Goal: Task Accomplishment & Management: Use online tool/utility

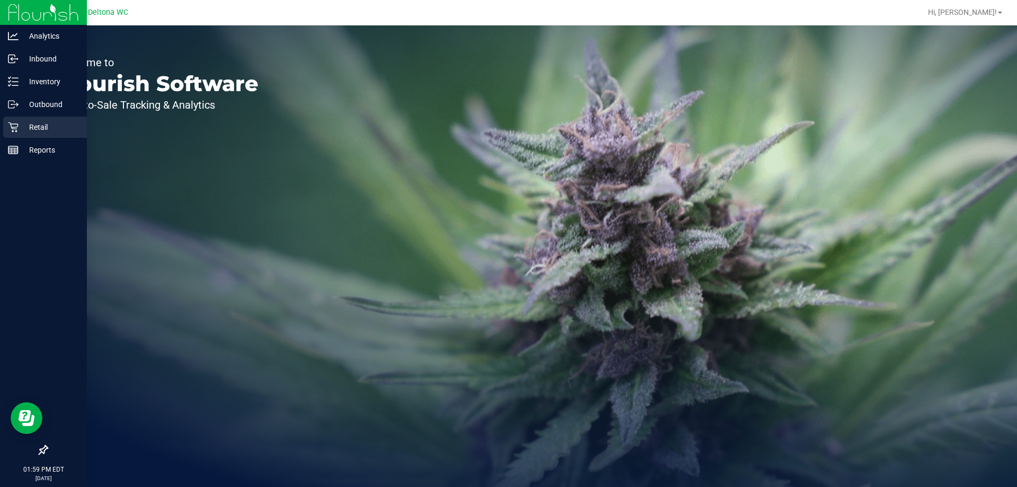
click at [11, 124] on icon at bounding box center [13, 127] width 11 height 11
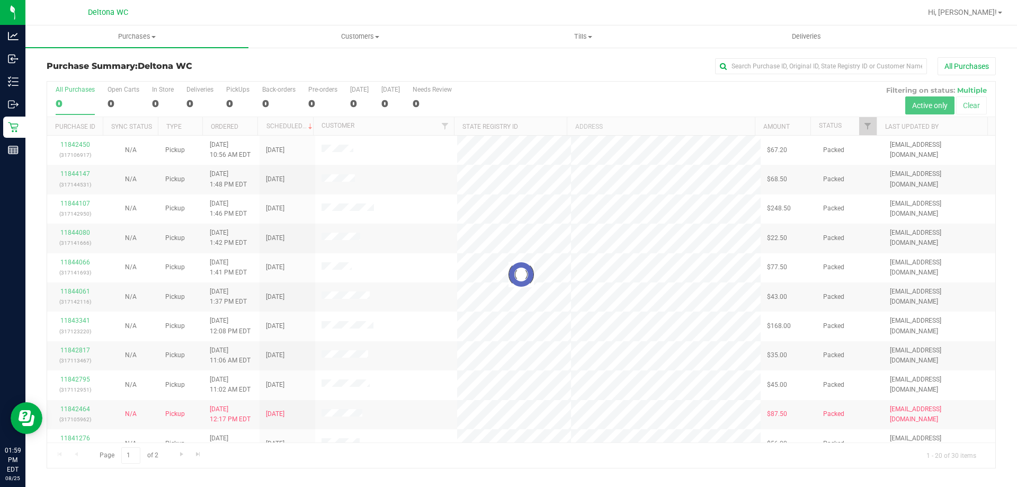
click at [861, 120] on div at bounding box center [521, 275] width 948 height 386
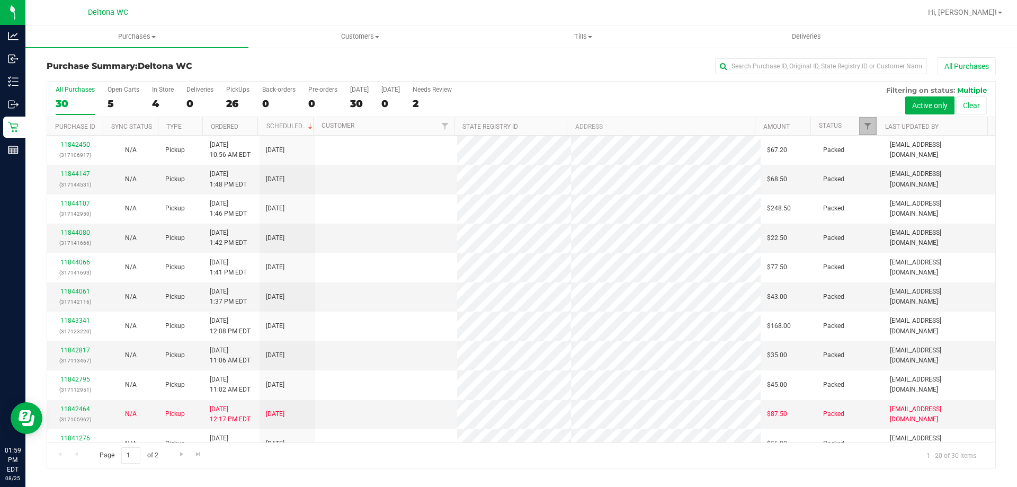
click at [861, 120] on link "Filter" at bounding box center [867, 126] width 17 height 18
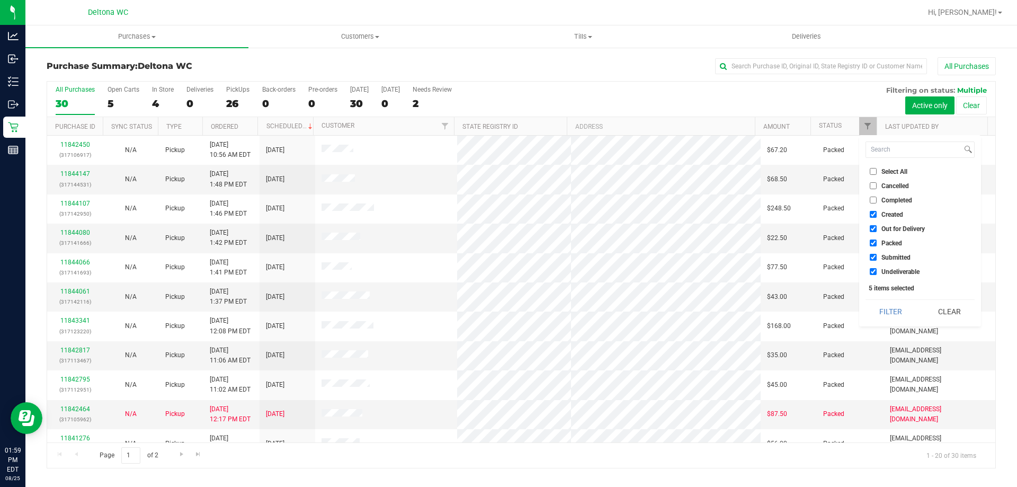
click at [895, 168] on span "Select All" at bounding box center [894, 171] width 26 height 6
click at [877, 168] on input "Select All" at bounding box center [873, 171] width 7 height 7
checkbox input "true"
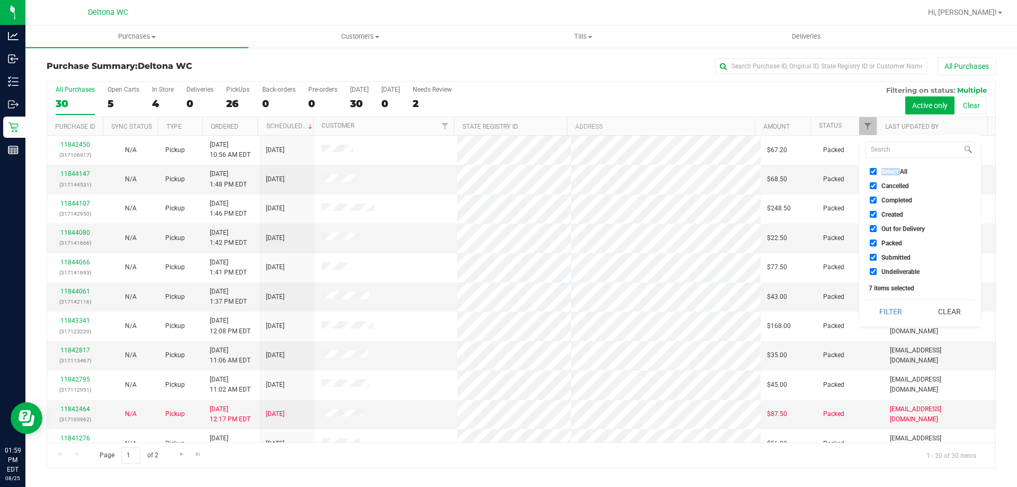
click at [895, 168] on span "Select All" at bounding box center [894, 171] width 26 height 6
click at [877, 168] on input "Select All" at bounding box center [873, 171] width 7 height 7
checkbox input "false"
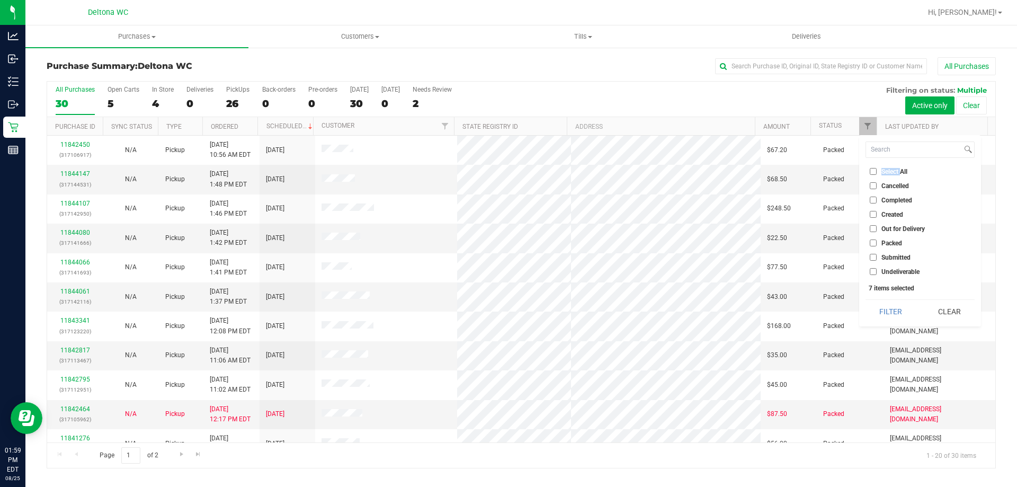
checkbox input "false"
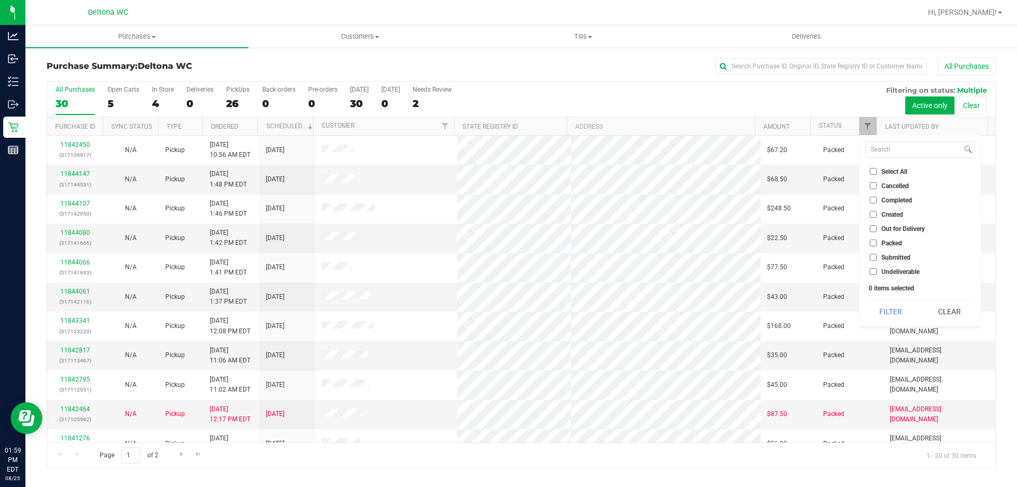
click at [902, 259] on span "Submitted" at bounding box center [895, 257] width 29 height 6
click at [877, 259] on input "Submitted" at bounding box center [873, 257] width 7 height 7
checkbox input "true"
click at [900, 303] on button "Filter" at bounding box center [891, 311] width 51 height 23
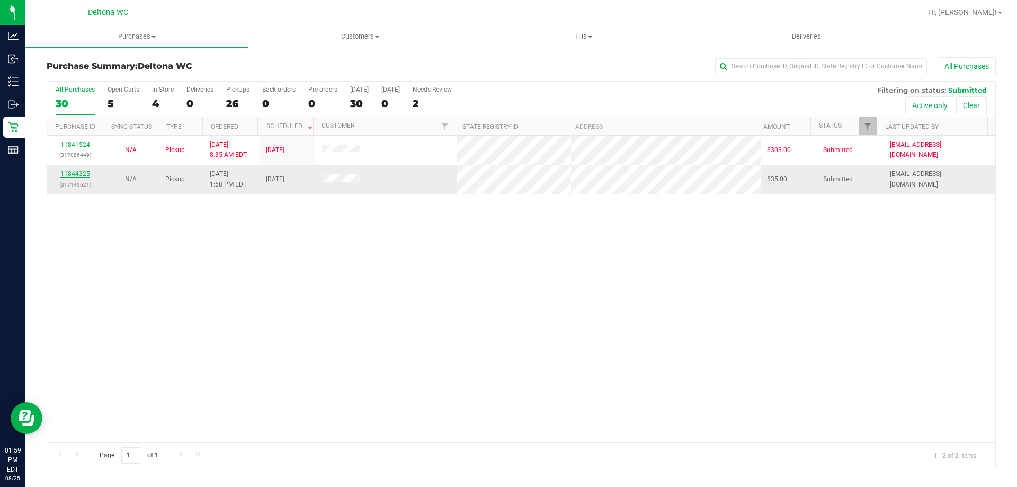
click at [69, 173] on link "11844325" at bounding box center [75, 173] width 30 height 7
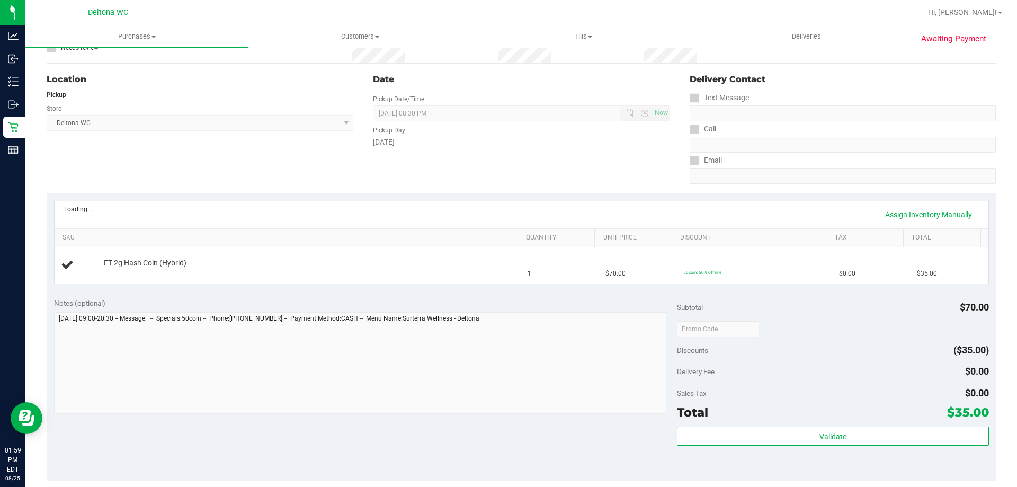
scroll to position [212, 0]
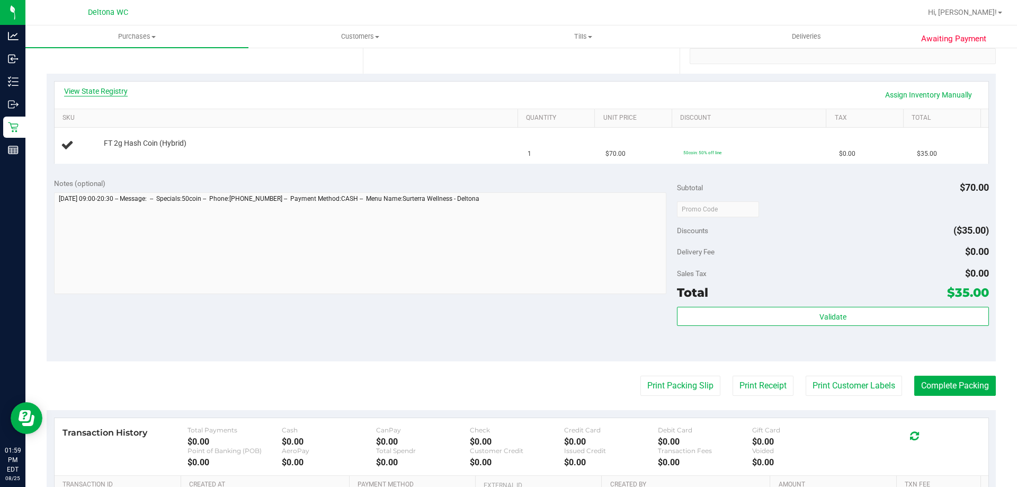
click at [109, 91] on link "View State Registry" at bounding box center [96, 91] width 64 height 11
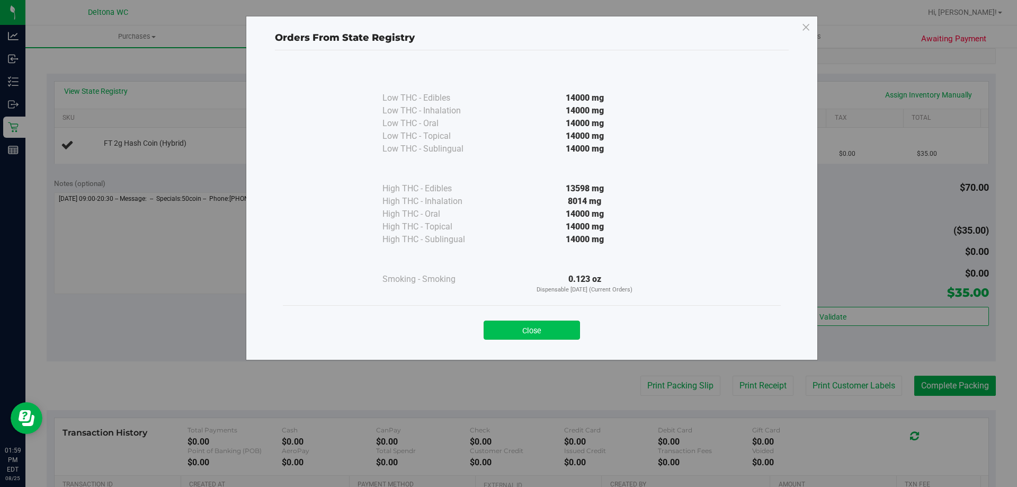
click at [540, 333] on button "Close" at bounding box center [532, 329] width 96 height 19
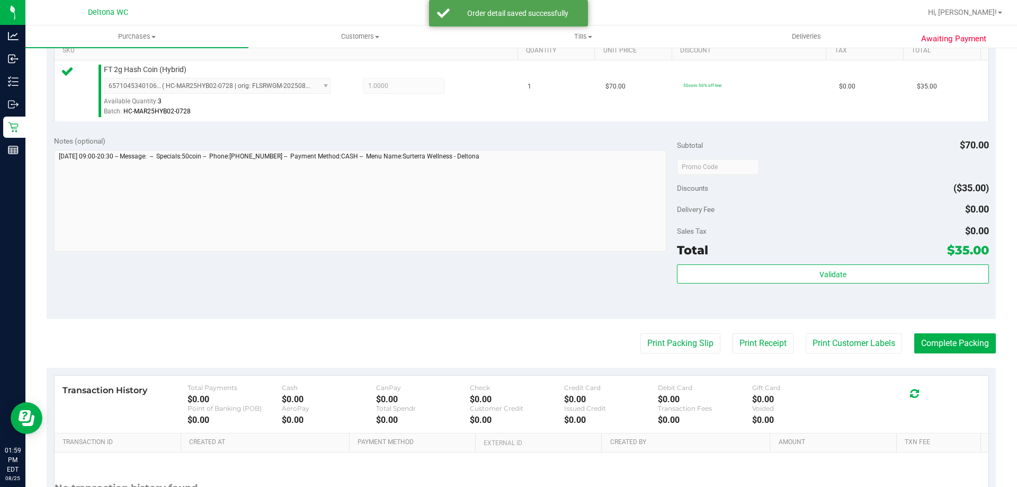
scroll to position [318, 0]
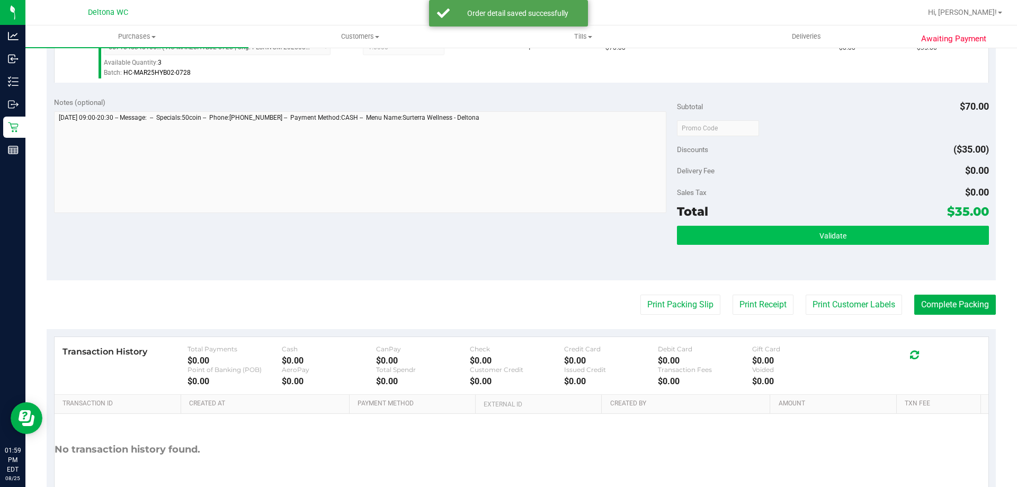
drag, startPoint x: 791, startPoint y: 257, endPoint x: 799, endPoint y: 243, distance: 16.6
click at [798, 245] on div "Validate" at bounding box center [832, 250] width 311 height 48
click at [799, 243] on button "Validate" at bounding box center [832, 235] width 311 height 19
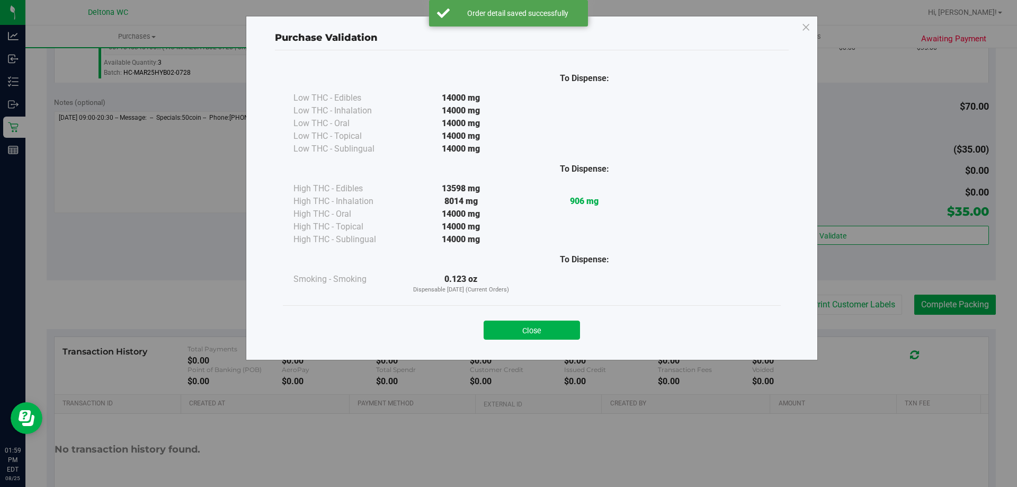
drag, startPoint x: 554, startPoint y: 320, endPoint x: 556, endPoint y: 326, distance: 5.7
click at [556, 326] on button "Close" at bounding box center [532, 329] width 96 height 19
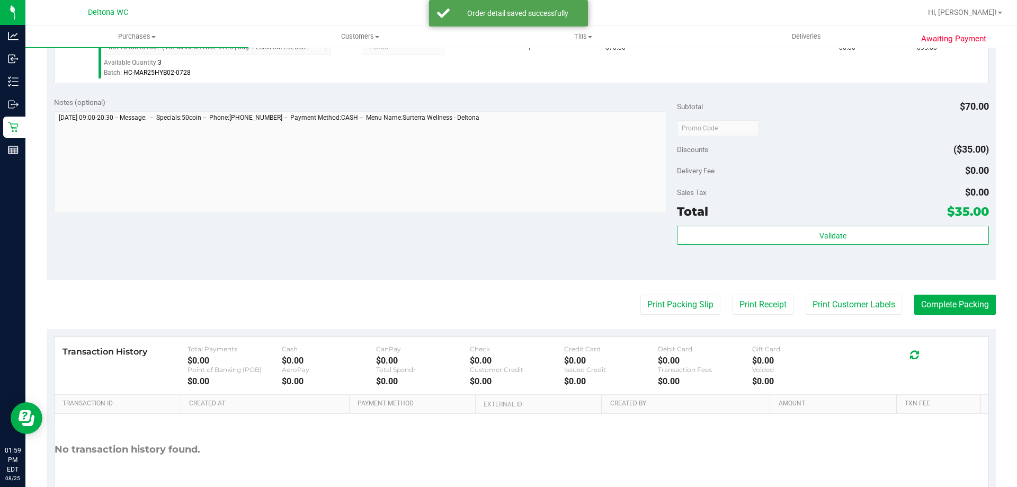
drag, startPoint x: 556, startPoint y: 326, endPoint x: 578, endPoint y: 311, distance: 26.4
click at [571, 315] on purchase-details "Back Edit Purchase Cancel Purchase View Profile # 11844325 BioTrack ID: - Submi…" at bounding box center [521, 133] width 949 height 788
click at [643, 310] on button "Print Packing Slip" at bounding box center [680, 305] width 80 height 20
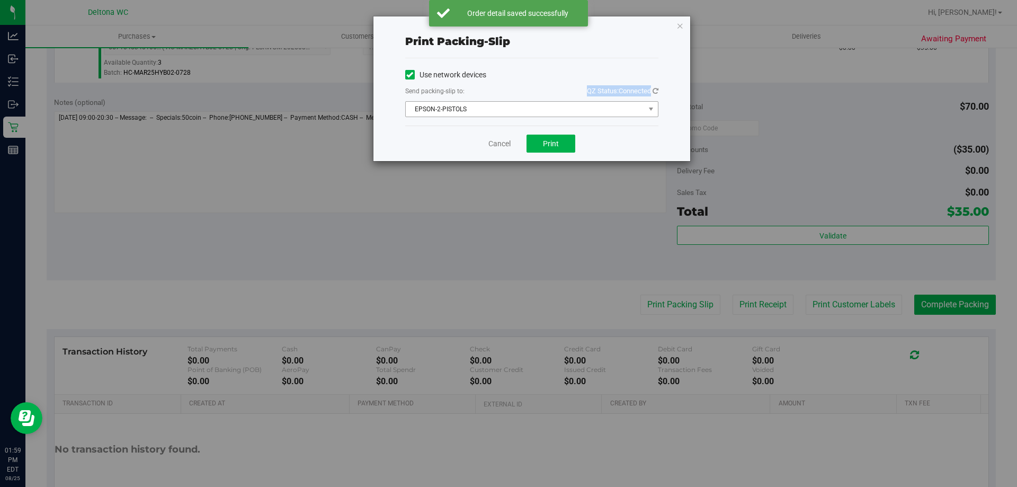
drag, startPoint x: 494, startPoint y: 99, endPoint x: 495, endPoint y: 106, distance: 7.5
click at [494, 99] on div "Use network devices Send packing-slip to: QZ Status: Connected EPSON-2-PISTOLS …" at bounding box center [531, 92] width 253 height 50
click at [496, 111] on span "EPSON-2-PISTOLS" at bounding box center [525, 109] width 239 height 15
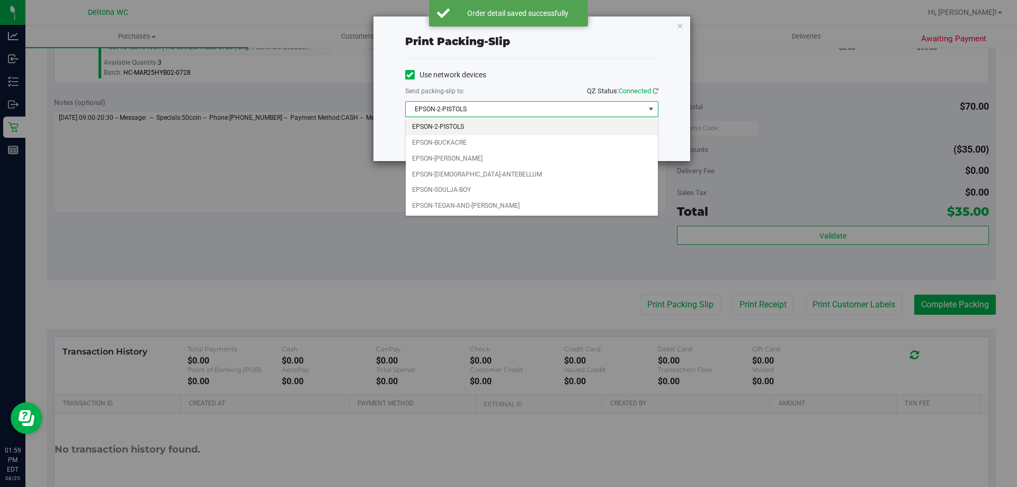
click at [483, 240] on div "Print packing-slip Use network devices Send packing-slip to: QZ Status: Connect…" at bounding box center [512, 243] width 1025 height 487
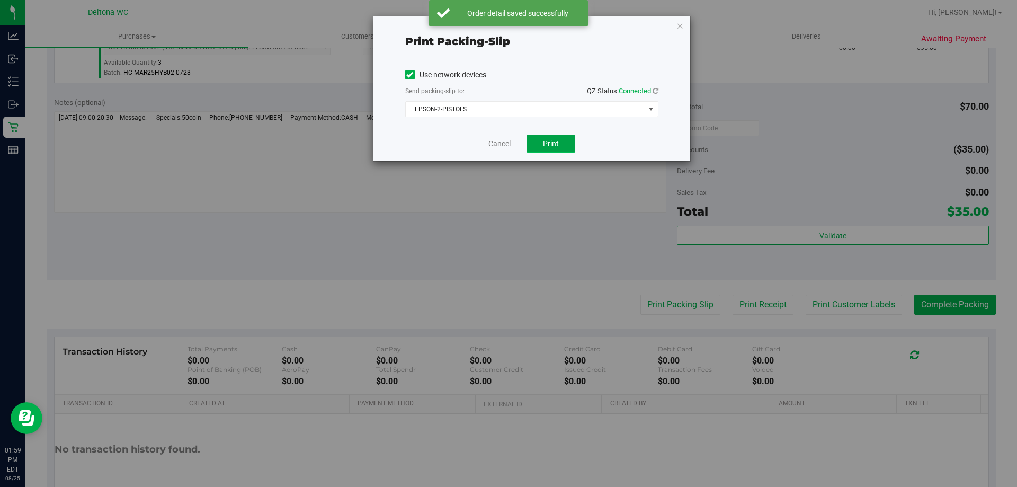
click at [551, 143] on span "Print" at bounding box center [551, 143] width 16 height 8
click at [496, 145] on link "Cancel" at bounding box center [499, 143] width 22 height 11
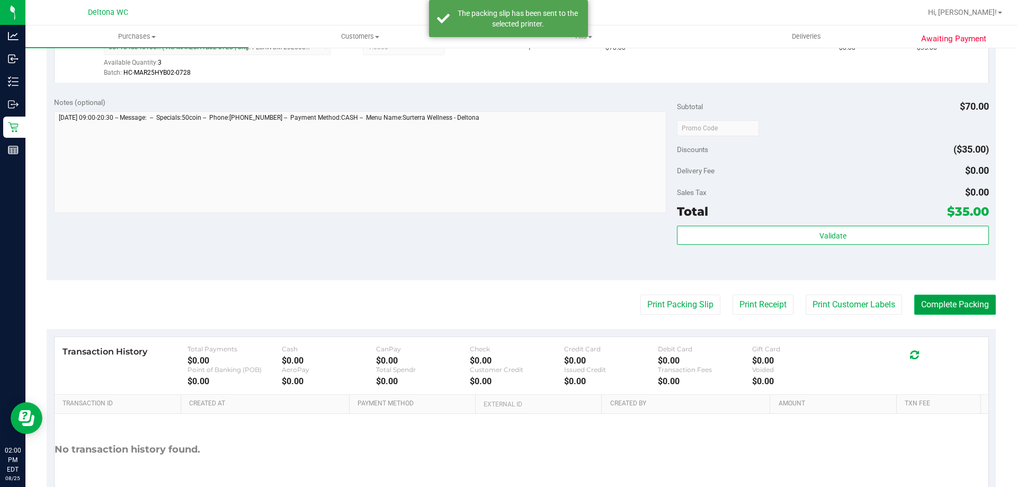
click at [946, 304] on button "Complete Packing" at bounding box center [955, 305] width 82 height 20
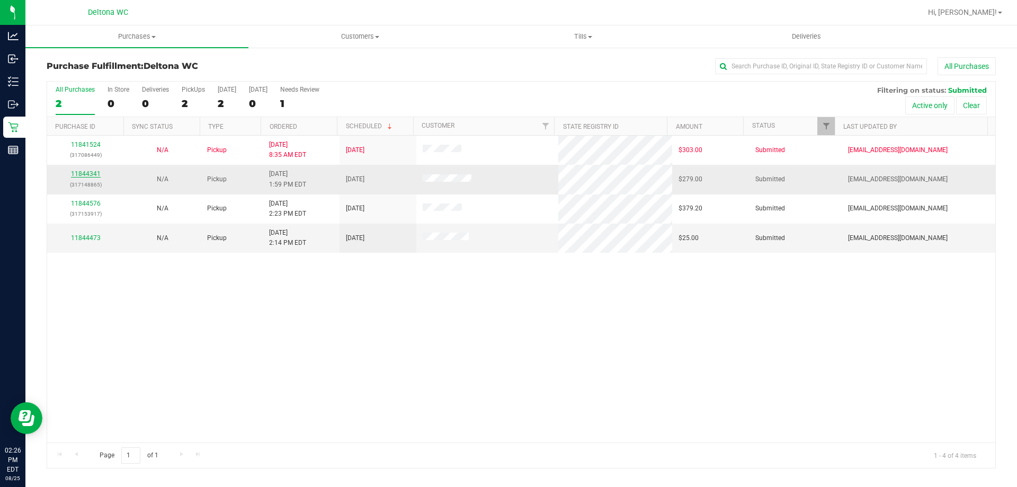
click at [88, 173] on link "11844341" at bounding box center [86, 173] width 30 height 7
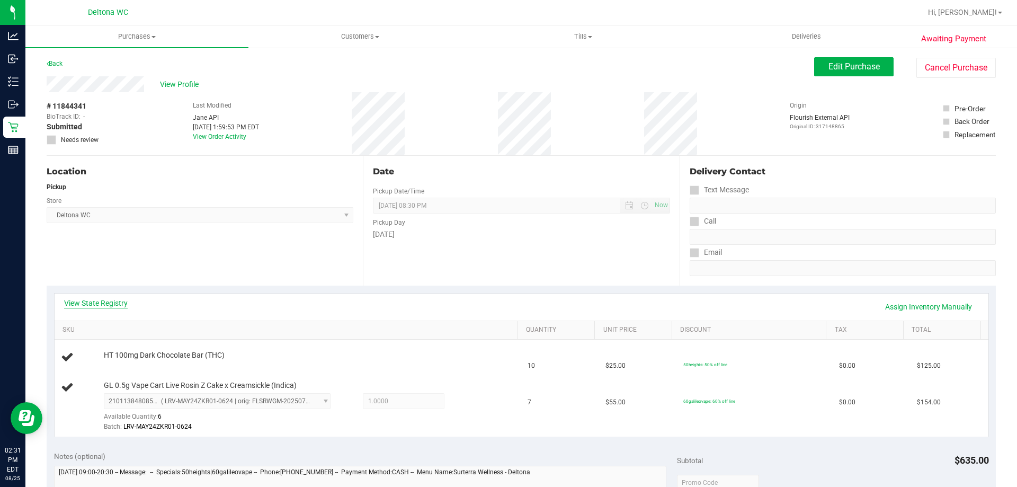
click at [79, 301] on link "View State Registry" at bounding box center [96, 303] width 64 height 11
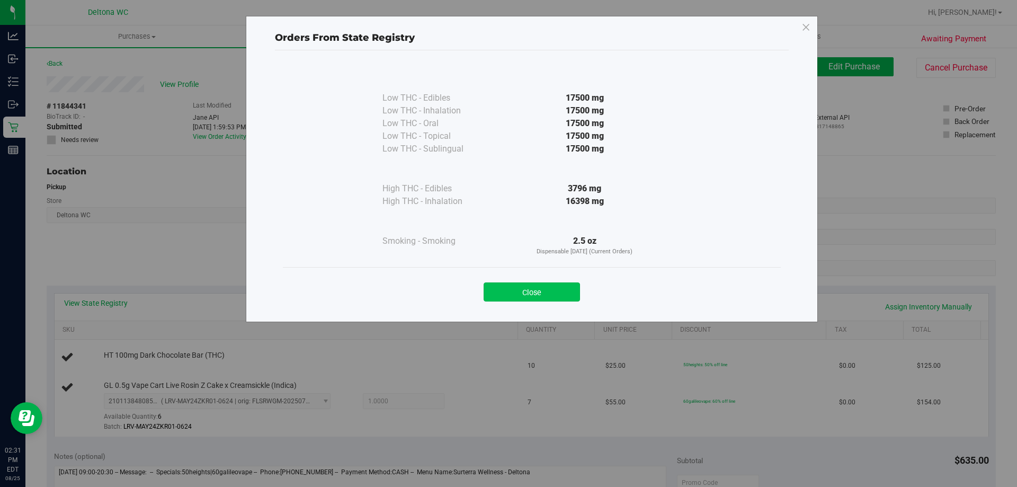
click at [557, 292] on button "Close" at bounding box center [532, 291] width 96 height 19
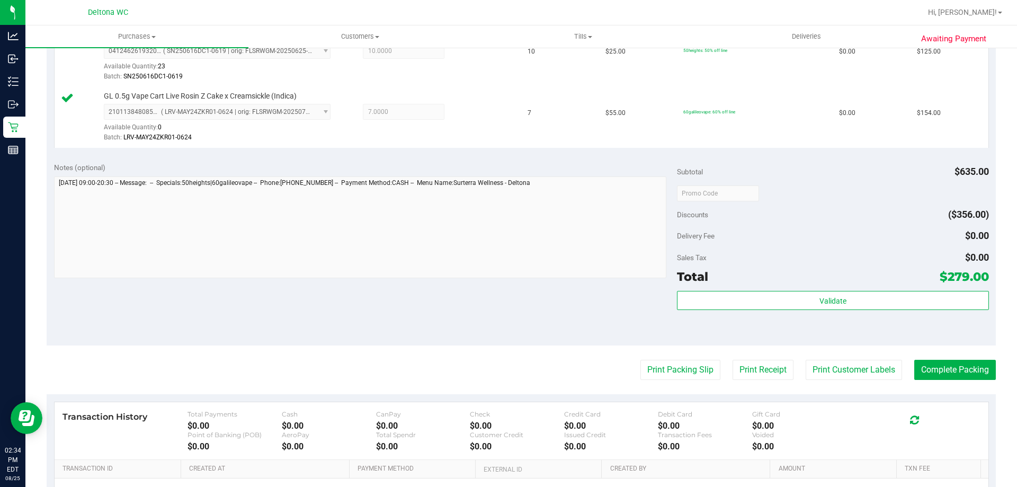
scroll to position [313, 0]
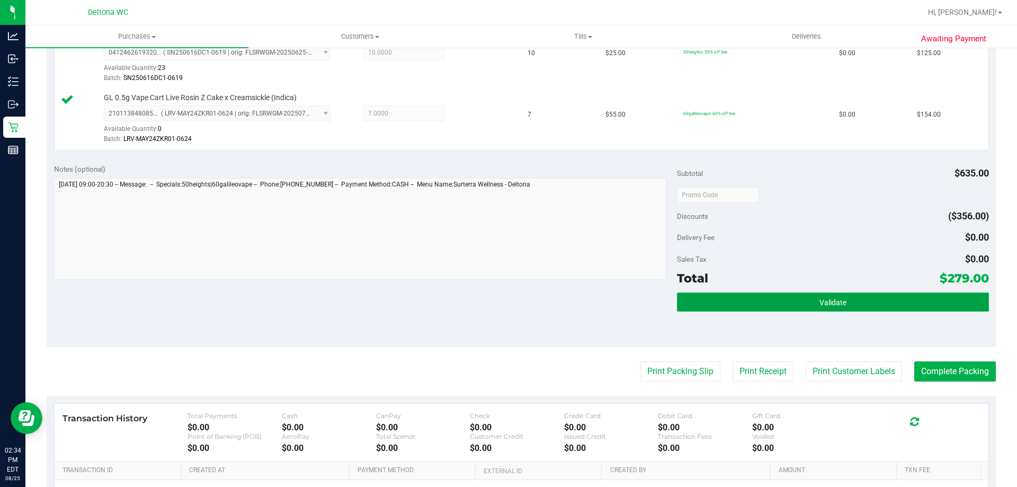
click at [791, 297] on button "Validate" at bounding box center [832, 301] width 311 height 19
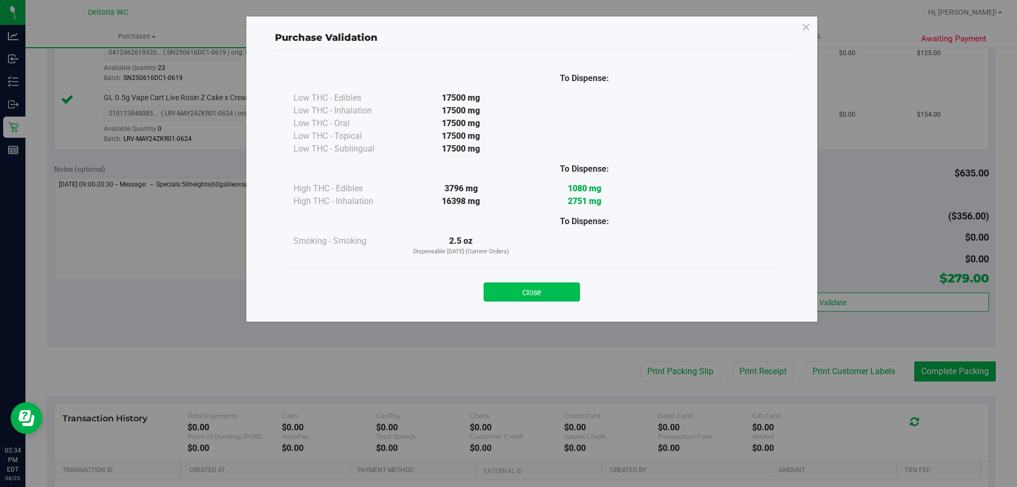
click at [558, 292] on button "Close" at bounding box center [532, 291] width 96 height 19
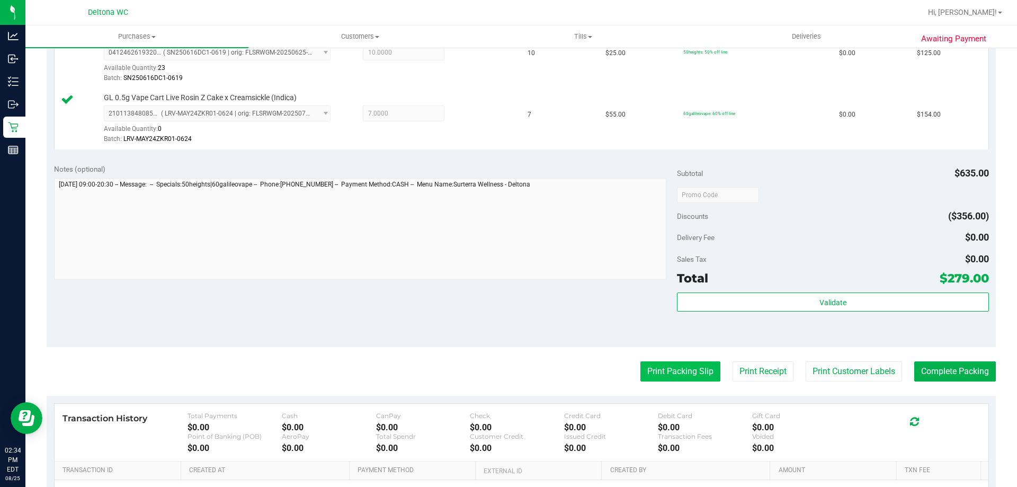
click at [663, 372] on button "Print Packing Slip" at bounding box center [680, 371] width 80 height 20
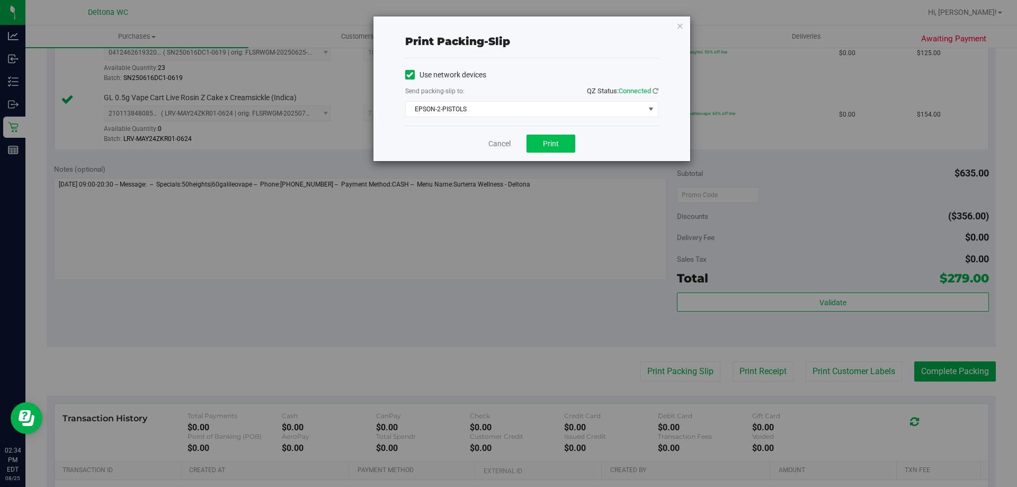
click at [558, 149] on button "Print" at bounding box center [551, 144] width 49 height 18
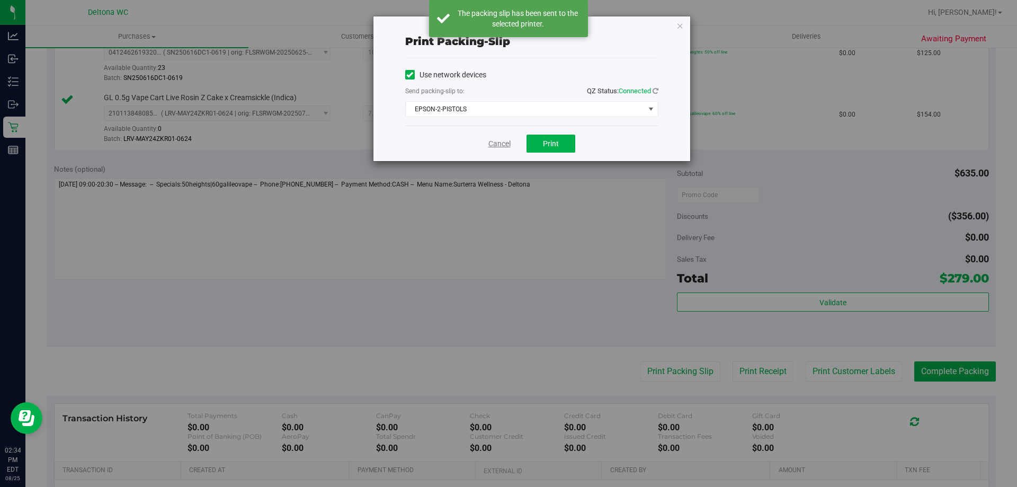
click at [498, 140] on link "Cancel" at bounding box center [499, 143] width 22 height 11
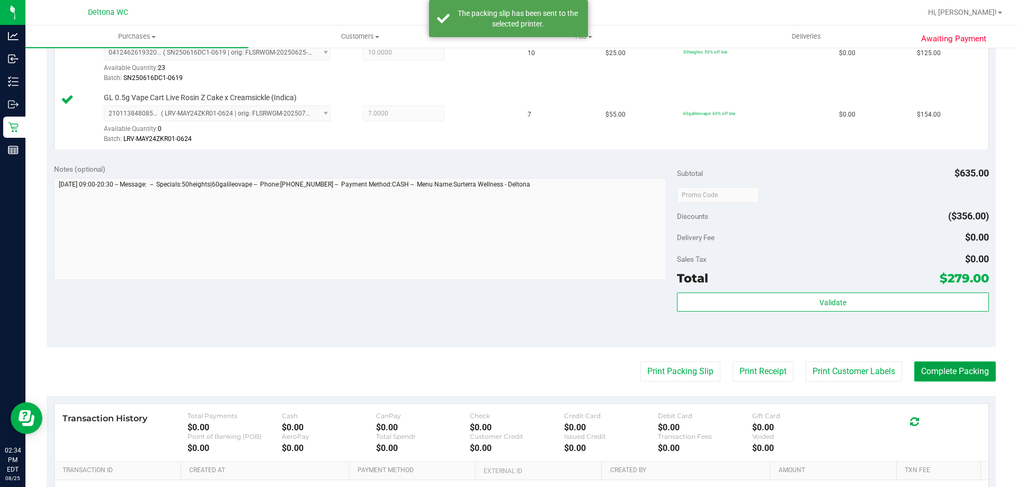
click at [944, 373] on button "Complete Packing" at bounding box center [955, 371] width 82 height 20
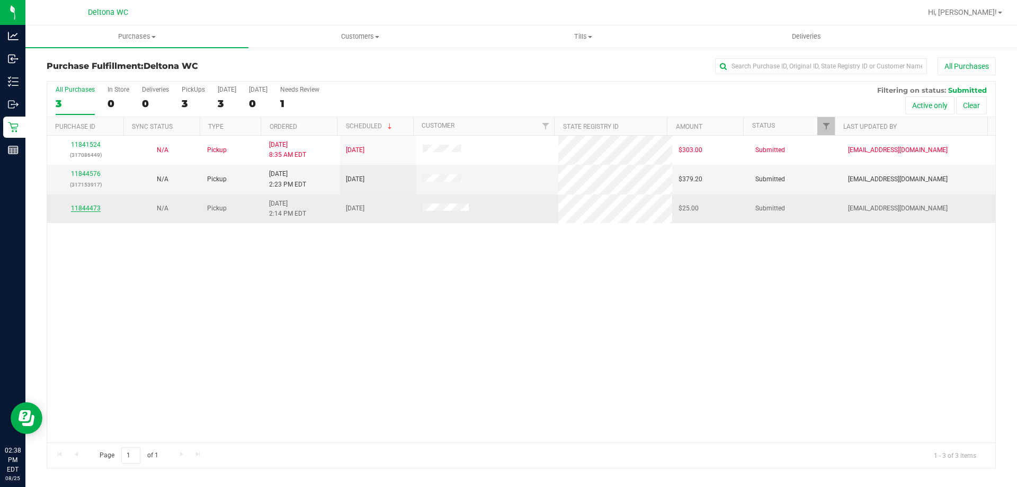
click at [96, 207] on link "11844473" at bounding box center [86, 207] width 30 height 7
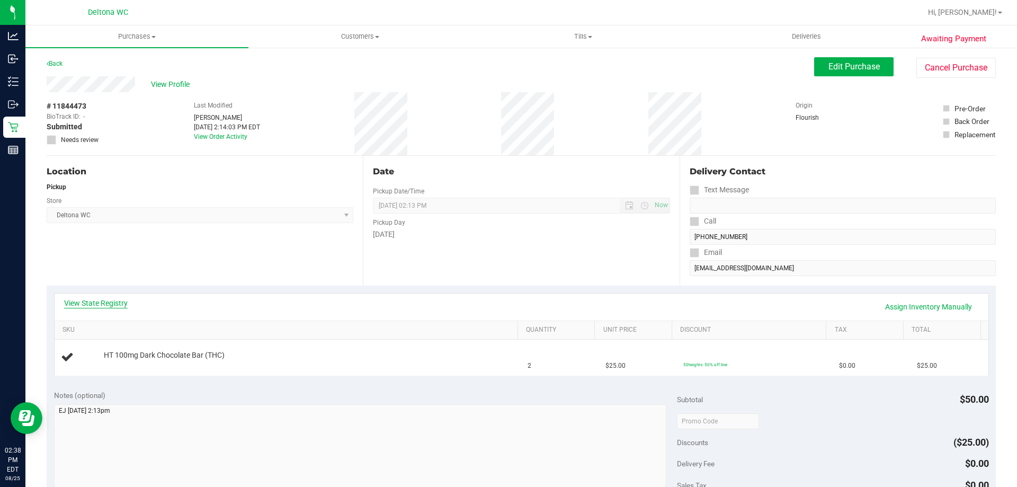
click at [113, 300] on link "View State Registry" at bounding box center [96, 303] width 64 height 11
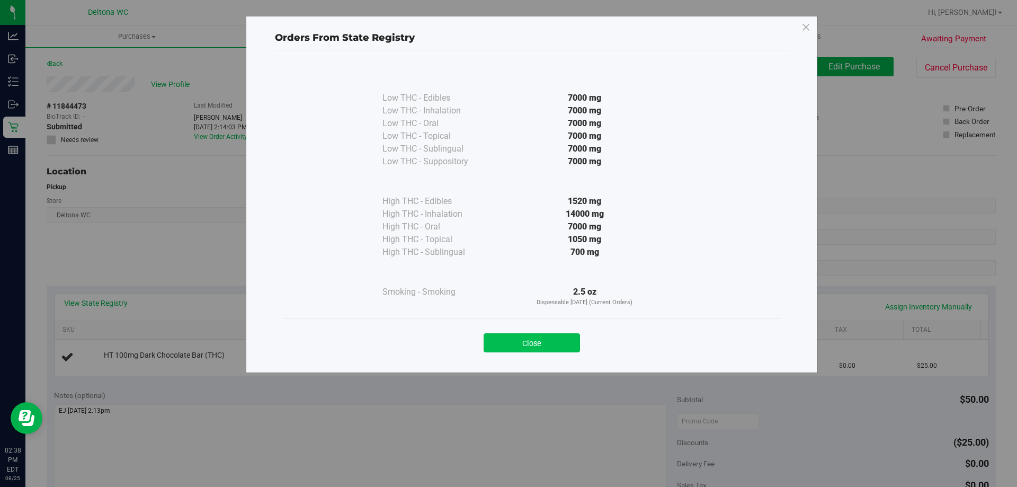
click at [529, 340] on button "Close" at bounding box center [532, 342] width 96 height 19
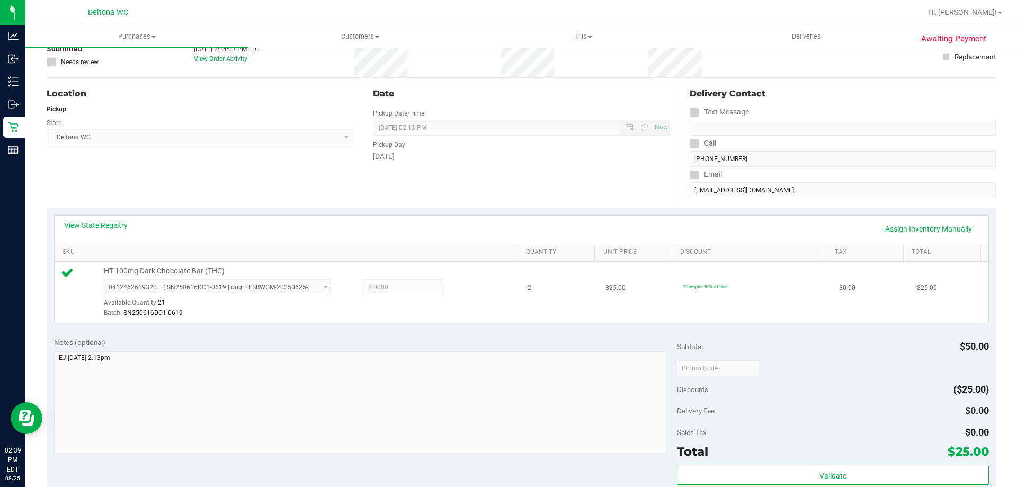
scroll to position [212, 0]
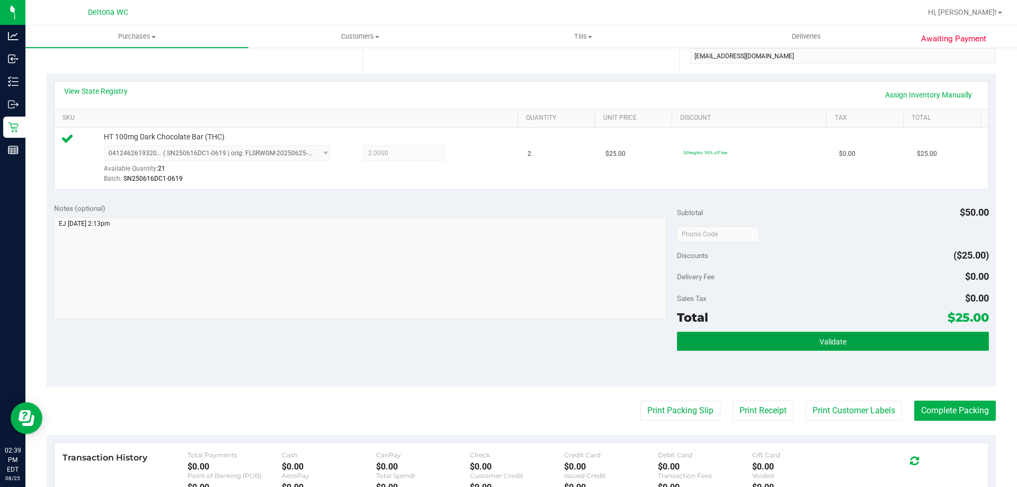
click at [783, 340] on button "Validate" at bounding box center [832, 341] width 311 height 19
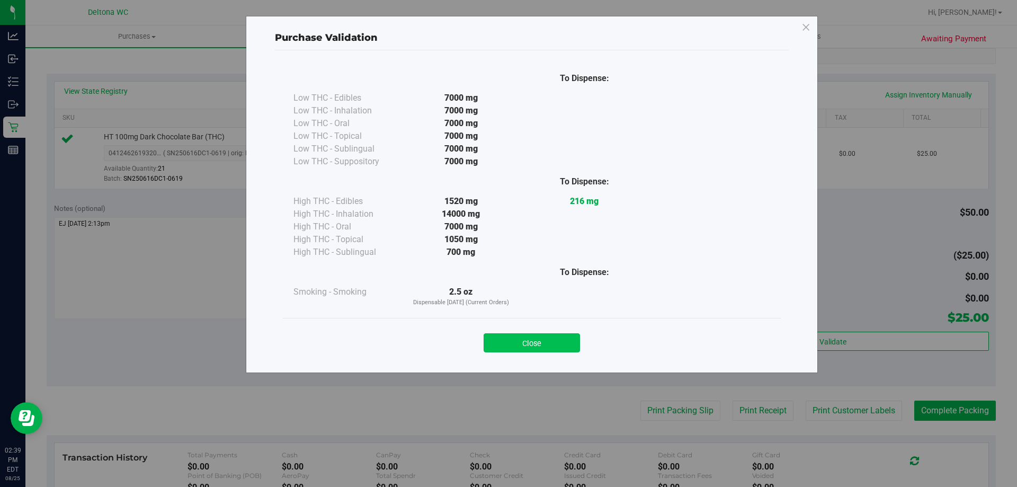
drag, startPoint x: 567, startPoint y: 344, endPoint x: 592, endPoint y: 373, distance: 38.0
click at [567, 344] on button "Close" at bounding box center [532, 342] width 96 height 19
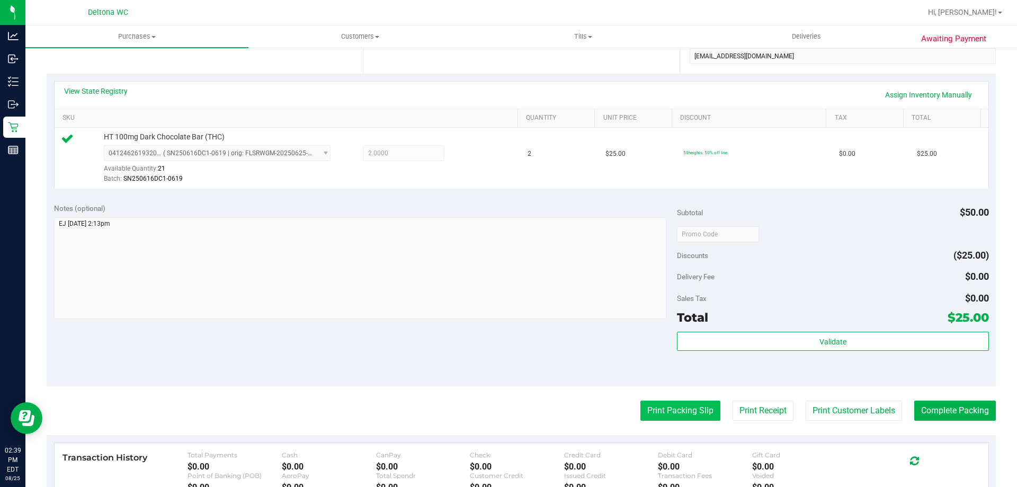
click at [651, 415] on button "Print Packing Slip" at bounding box center [680, 410] width 80 height 20
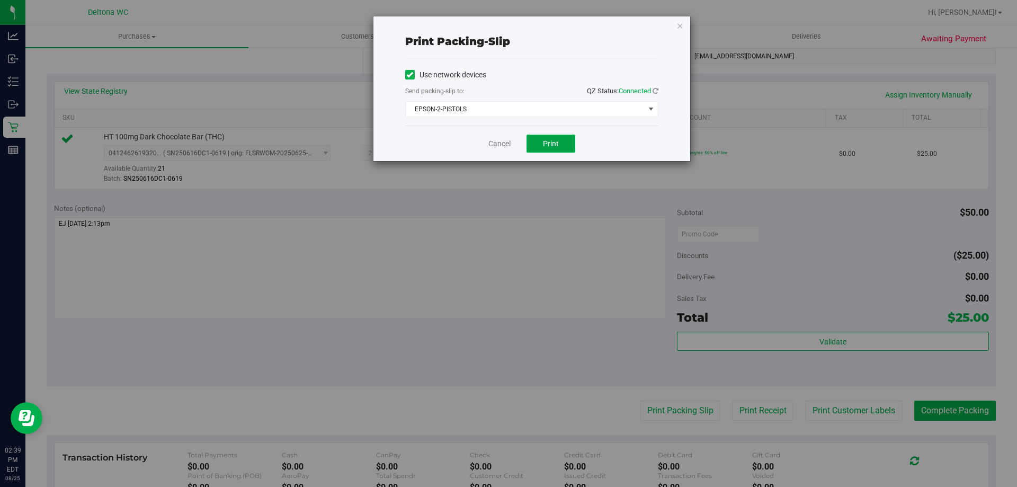
click at [542, 140] on button "Print" at bounding box center [551, 144] width 49 height 18
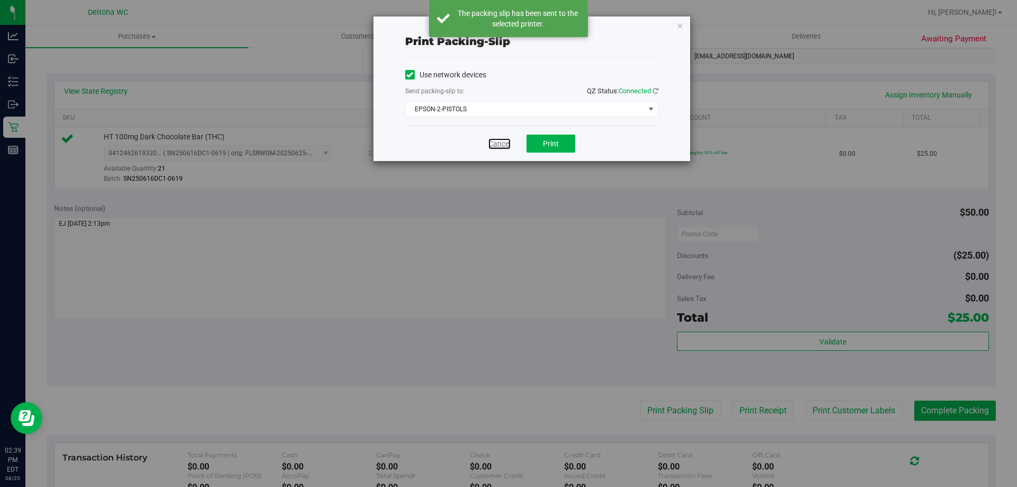
drag, startPoint x: 490, startPoint y: 148, endPoint x: 701, endPoint y: 250, distance: 234.6
click at [490, 149] on link "Cancel" at bounding box center [499, 143] width 22 height 11
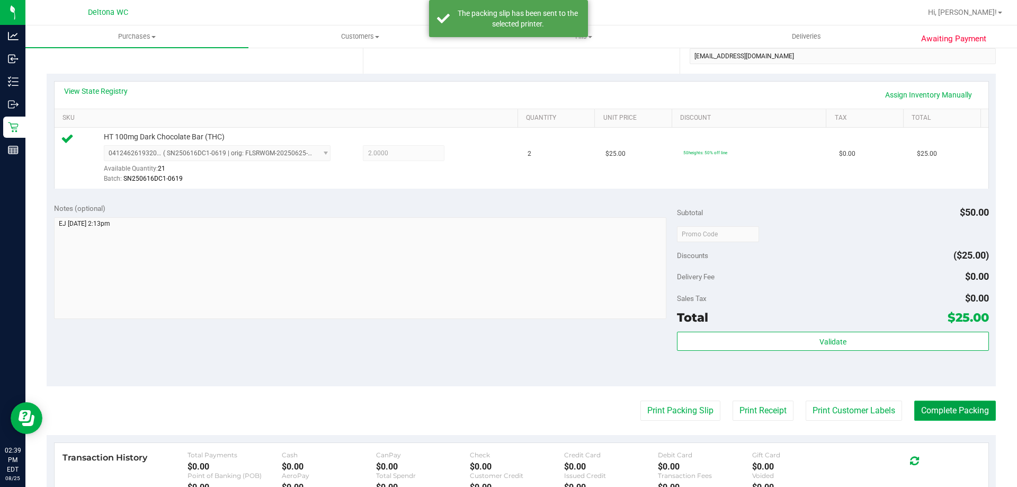
click at [945, 403] on button "Complete Packing" at bounding box center [955, 410] width 82 height 20
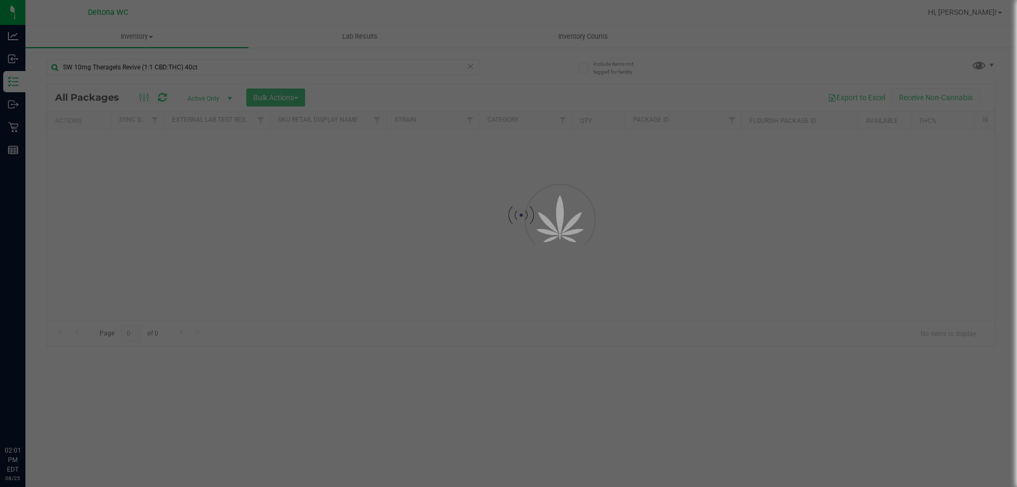
drag, startPoint x: 239, startPoint y: 62, endPoint x: 245, endPoint y: 73, distance: 11.8
click at [241, 65] on div at bounding box center [508, 243] width 1017 height 487
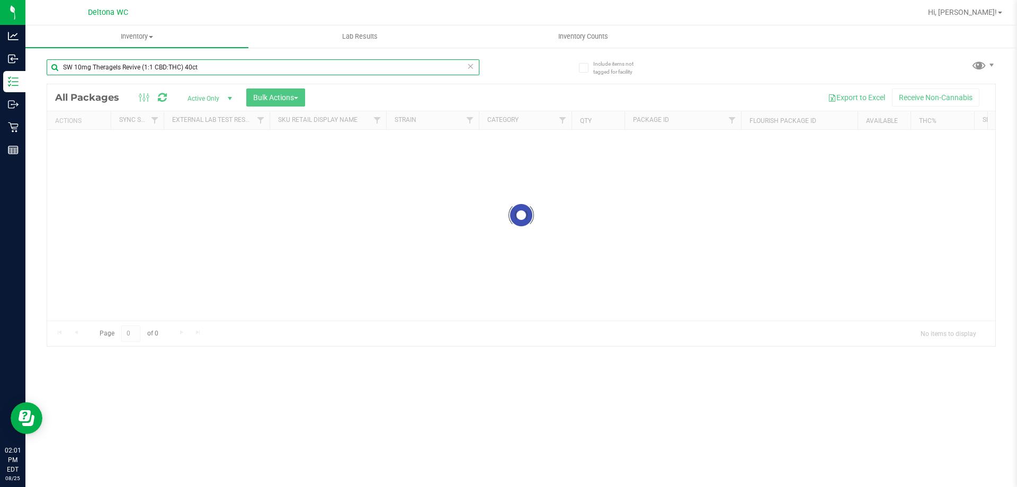
click at [245, 72] on input "SW 10mg Theragels Revive (1:1 CBD:THC) 40ct" at bounding box center [263, 67] width 433 height 16
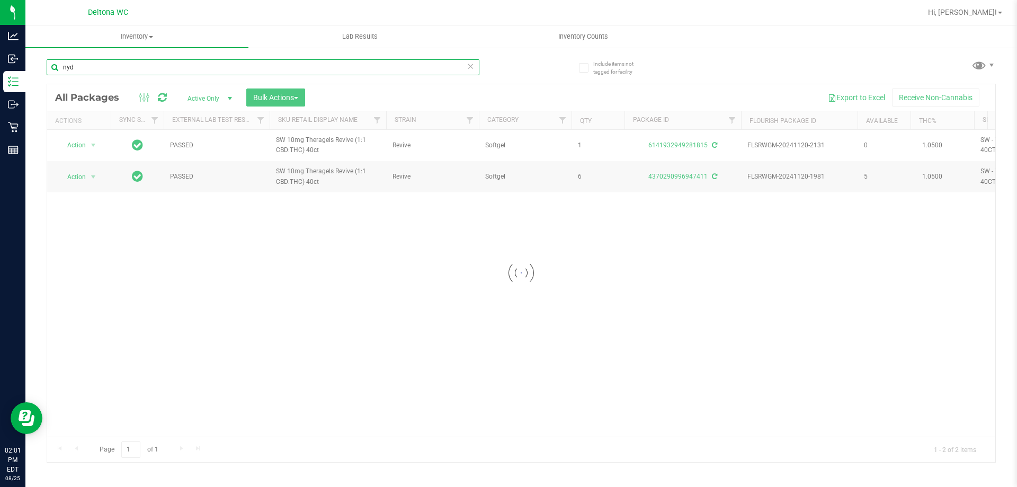
type input "nyd"
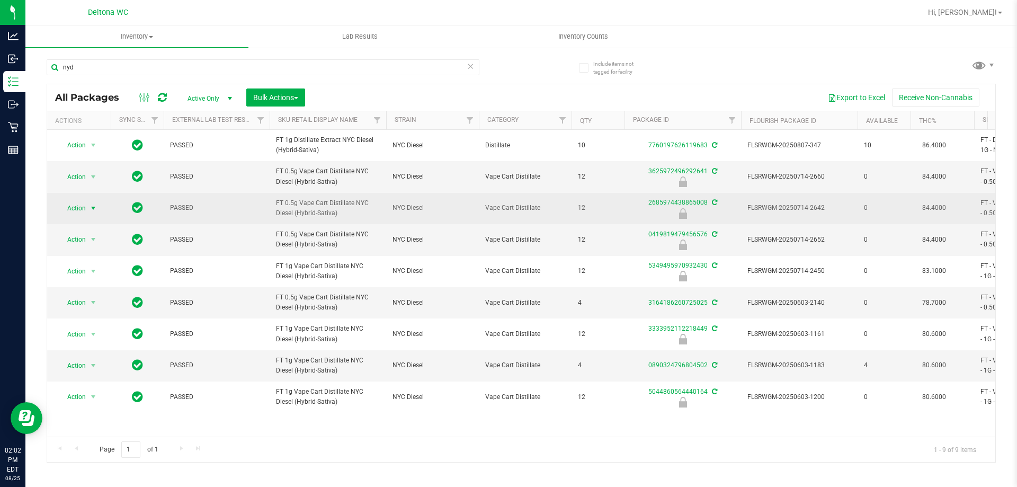
click at [66, 207] on span "Action" at bounding box center [72, 208] width 29 height 15
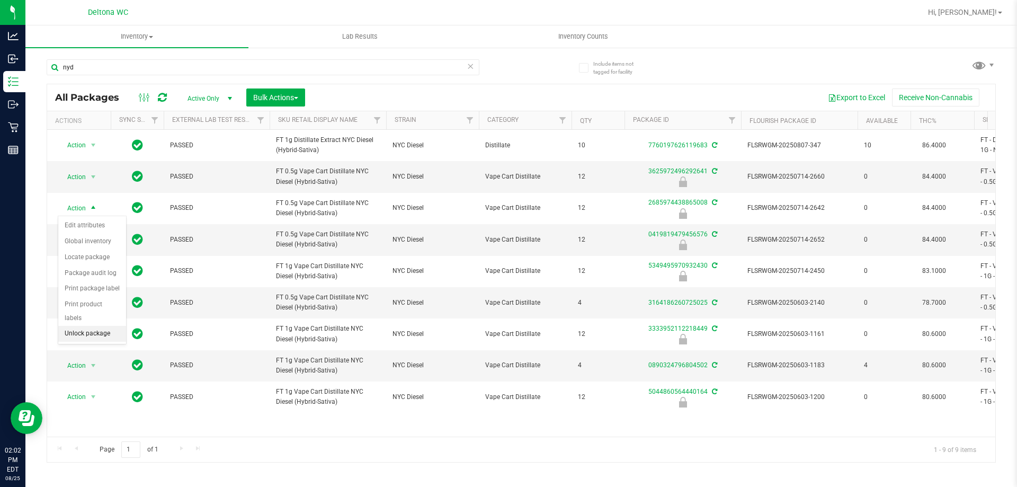
click at [97, 327] on li "Unlock package" at bounding box center [92, 334] width 68 height 16
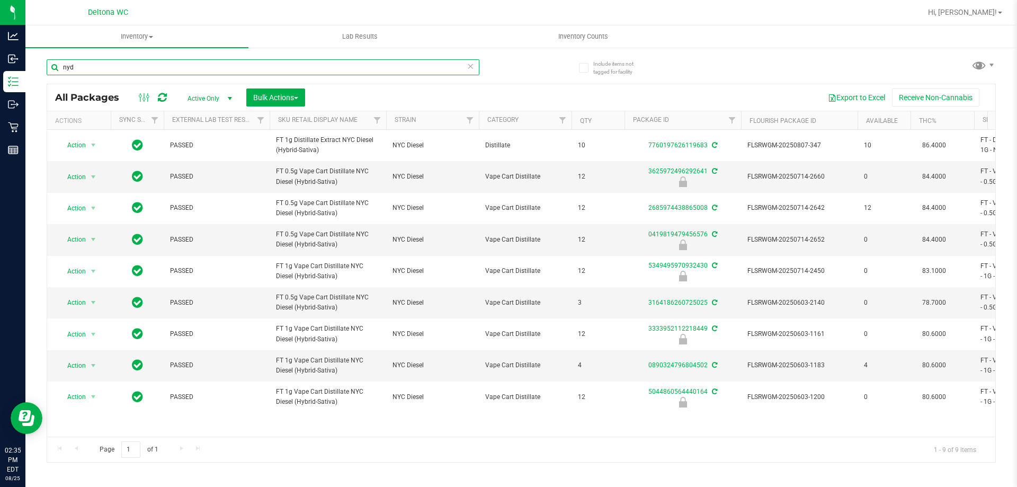
click at [128, 67] on input "nyd" at bounding box center [263, 67] width 433 height 16
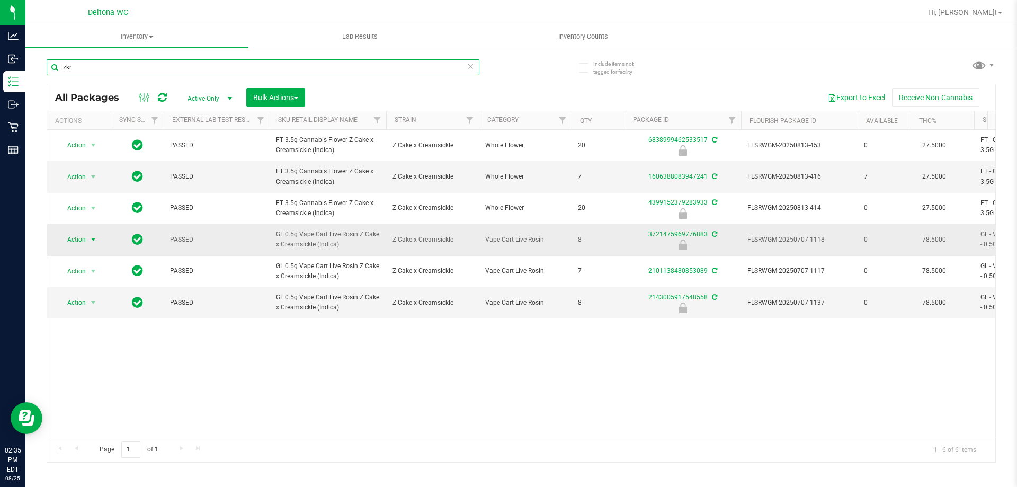
type input "zkr"
click at [90, 236] on span "select" at bounding box center [93, 239] width 8 height 8
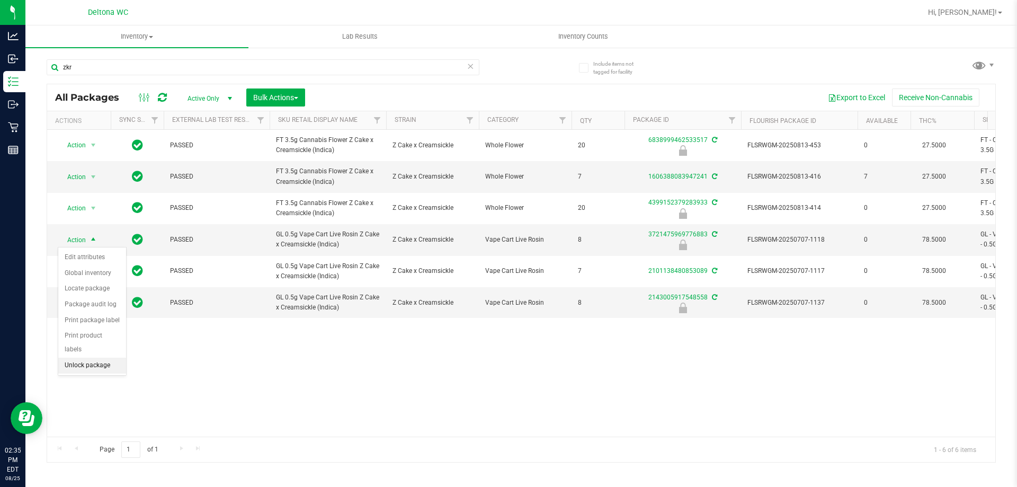
click at [84, 358] on li "Unlock package" at bounding box center [92, 366] width 68 height 16
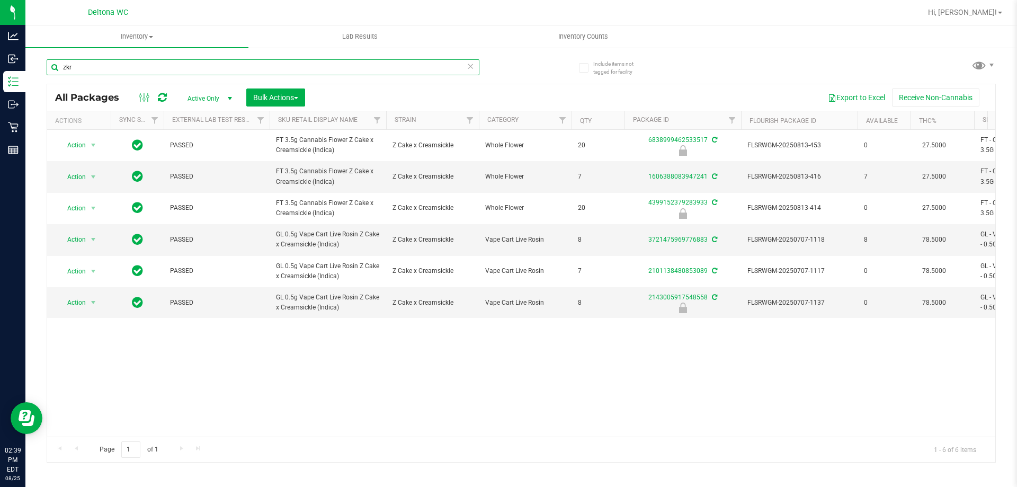
click at [192, 65] on input "zkr" at bounding box center [263, 67] width 433 height 16
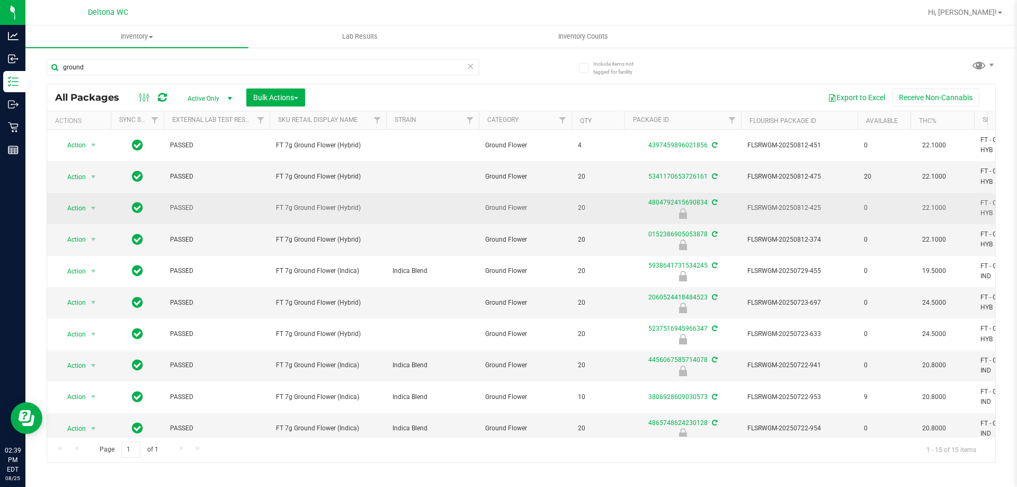
click at [338, 210] on span "FT 7g Ground Flower (Hybrid)" at bounding box center [328, 208] width 104 height 10
copy td "FT 7g Ground Flower (Hybrid)"
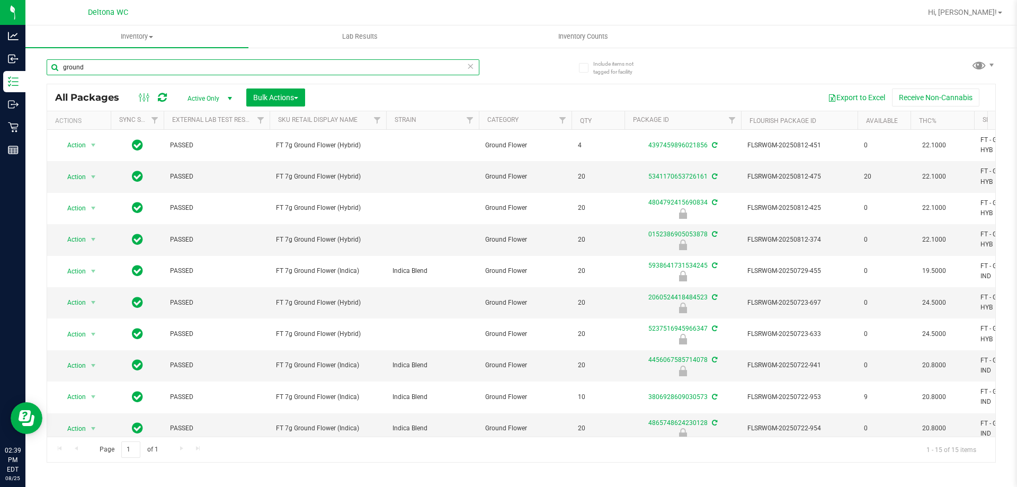
click at [309, 68] on input "ground" at bounding box center [263, 67] width 433 height 16
paste input "FT 7g Ground Flower (Hybrid)"
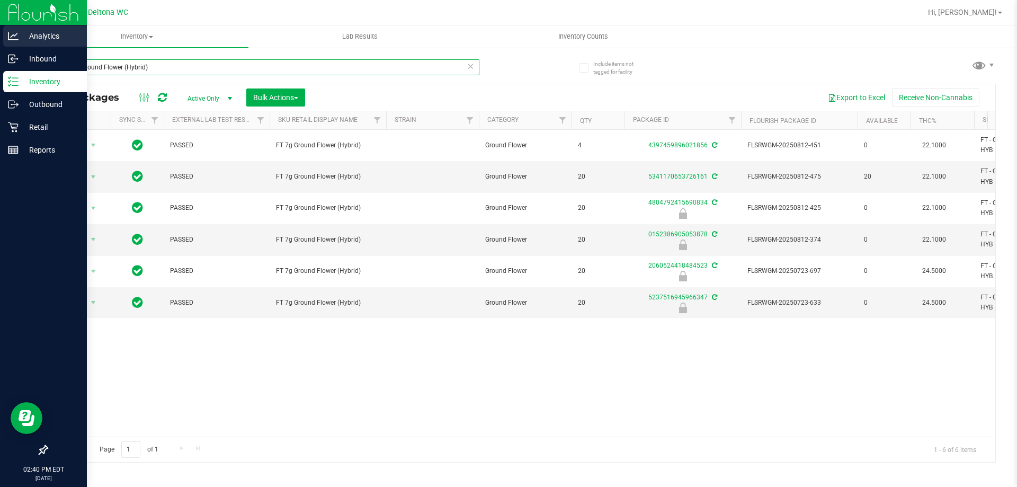
drag, startPoint x: 192, startPoint y: 66, endPoint x: 0, endPoint y: 48, distance: 192.6
click at [0, 48] on div "Analytics Inbound Inventory Outbound Retail Reports 02:40 PM EDT 08/25/2025 08/…" at bounding box center [508, 243] width 1017 height 487
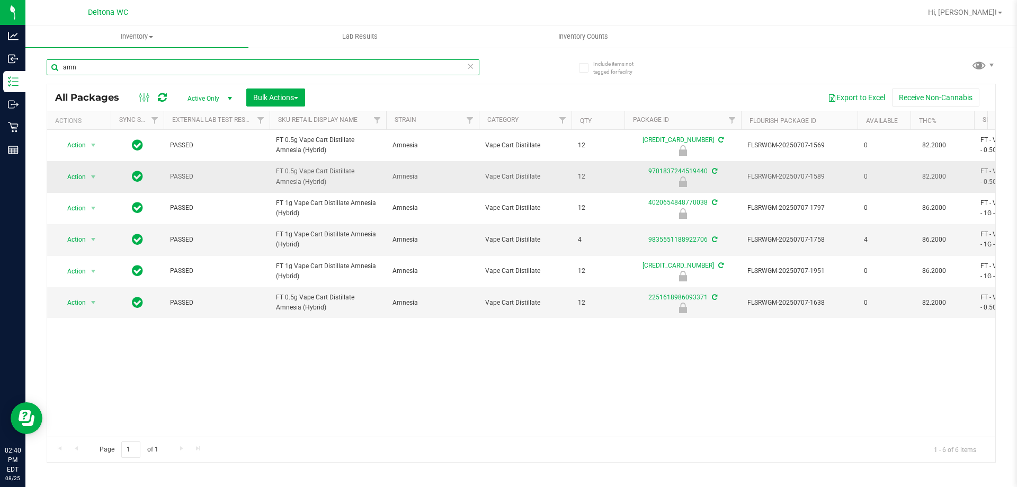
type input "amn"
click at [74, 180] on span "Action" at bounding box center [72, 177] width 29 height 15
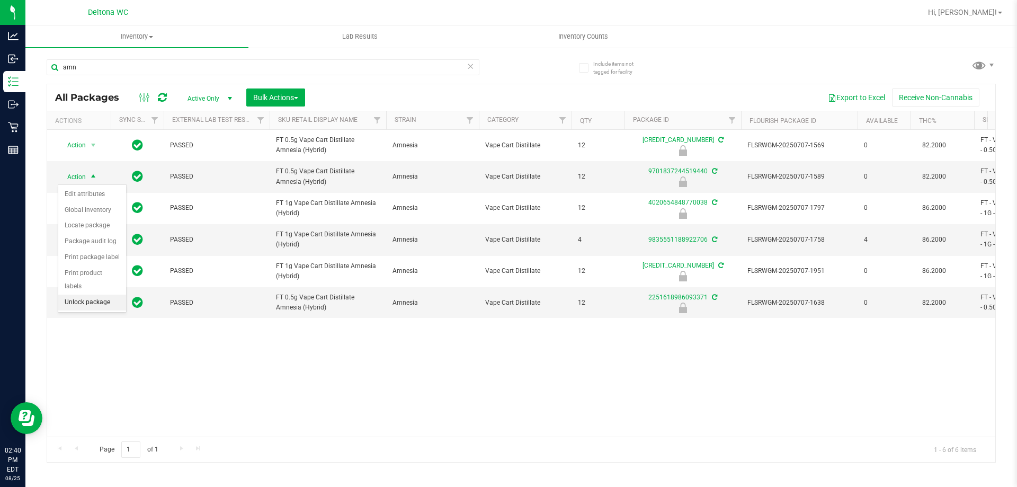
click at [92, 295] on li "Unlock package" at bounding box center [92, 303] width 68 height 16
